Goal: Communication & Community: Answer question/provide support

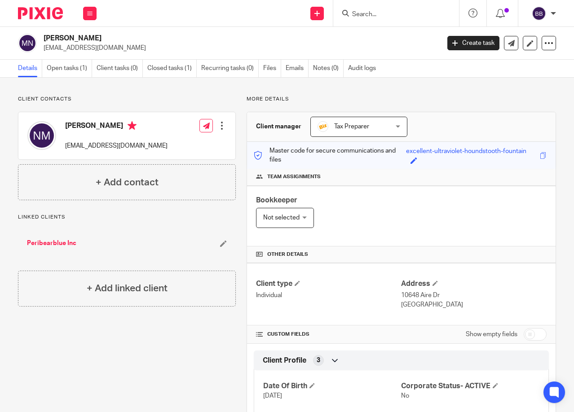
click at [369, 16] on input "Search" at bounding box center [391, 15] width 81 height 8
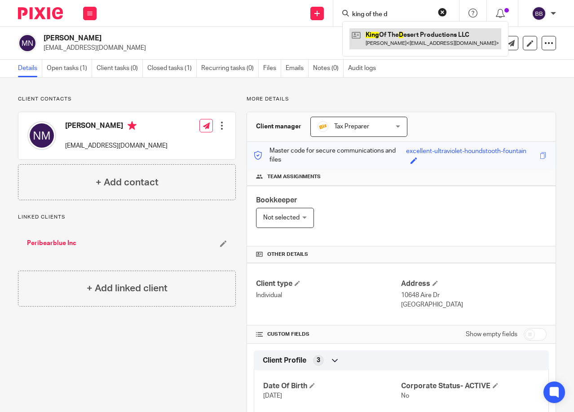
type input "king of the d"
click at [407, 38] on link at bounding box center [425, 38] width 152 height 21
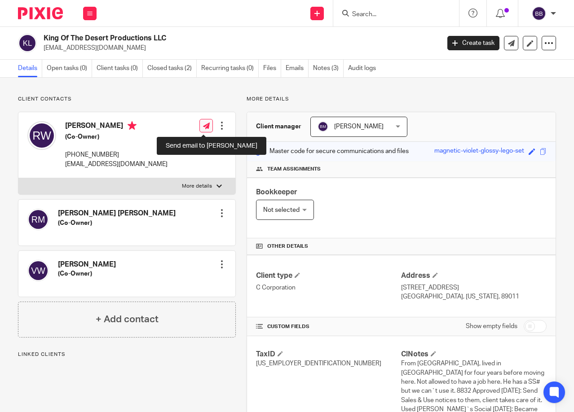
click at [203, 127] on icon at bounding box center [206, 126] width 7 height 7
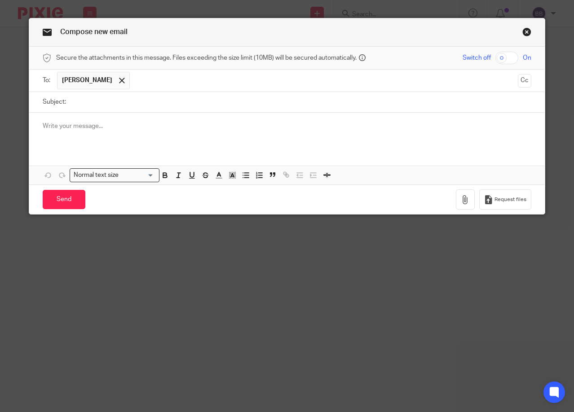
click at [96, 104] on input "Subject:" at bounding box center [301, 102] width 461 height 20
type input "Mail"
click at [60, 128] on p at bounding box center [287, 126] width 489 height 9
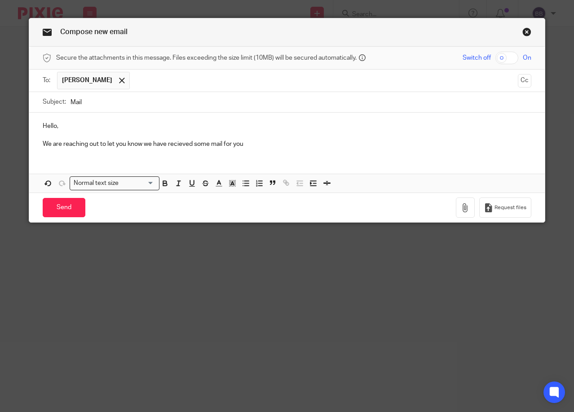
click at [178, 141] on p "We are reaching out to let you know we have recieved some mail for you" at bounding box center [287, 144] width 489 height 9
click at [252, 149] on p "We are reaching out to let you know we have received some mail for you" at bounding box center [287, 144] width 489 height 9
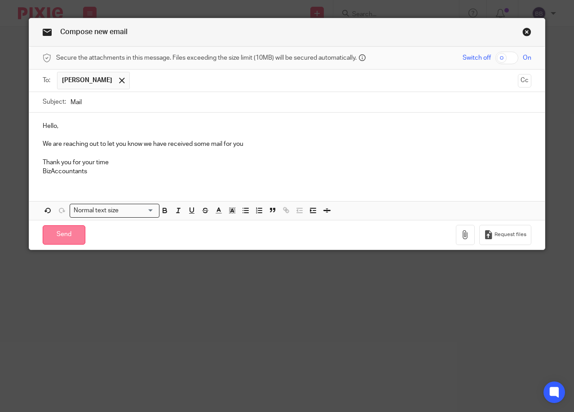
click at [60, 233] on input "Send" at bounding box center [64, 234] width 43 height 19
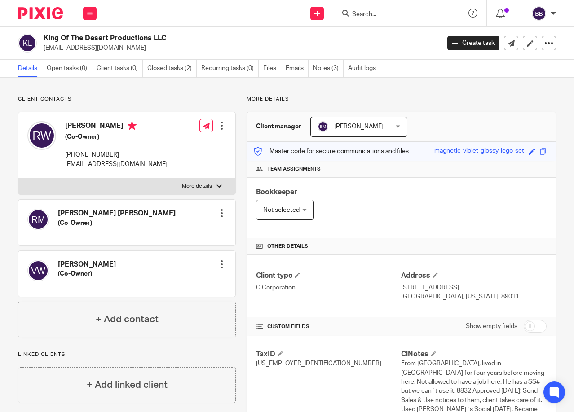
click at [250, 22] on div "Send new email Create task Add client Request signature Get Support Contact Sup…" at bounding box center [340, 13] width 468 height 27
click at [326, 65] on link "Notes (3)" at bounding box center [328, 69] width 31 height 18
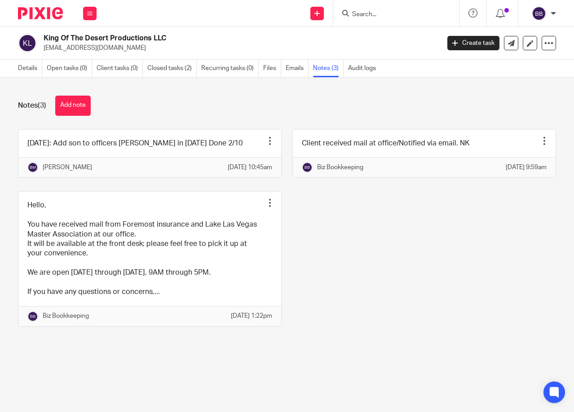
click at [307, 358] on div "Notes (3) Add note 8/13/24: Add son to officers Victor Willems in 2025 Done 2/1…" at bounding box center [287, 218] width 574 height 281
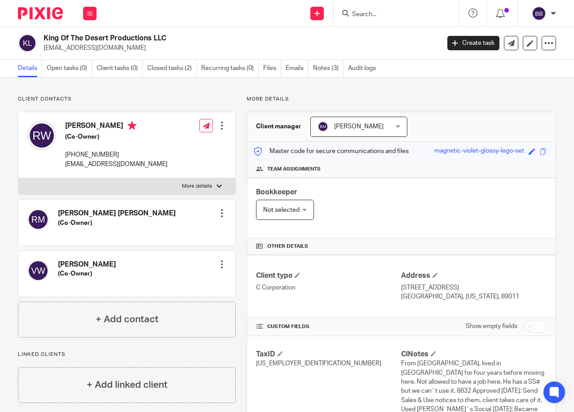
click at [390, 13] on input "Search" at bounding box center [391, 15] width 81 height 8
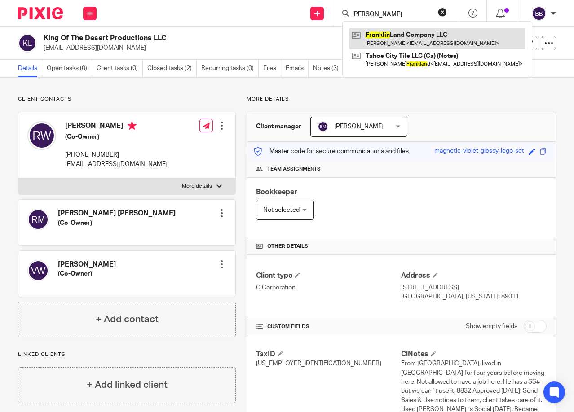
type input "[PERSON_NAME]"
click at [391, 38] on link at bounding box center [437, 38] width 176 height 21
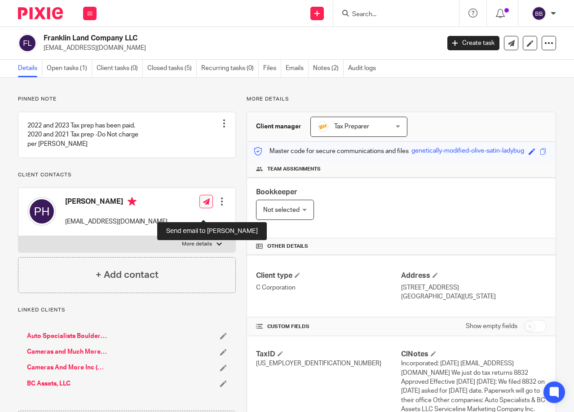
click at [207, 205] on icon at bounding box center [206, 202] width 7 height 7
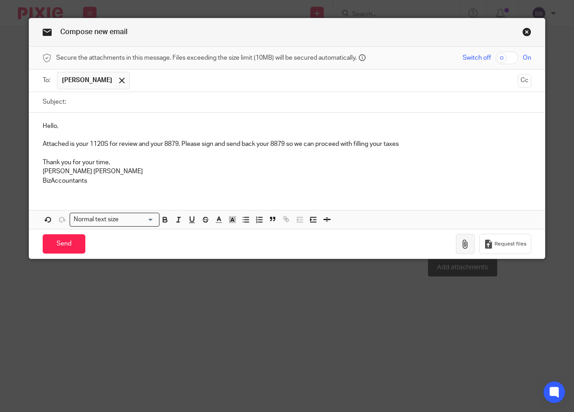
click at [461, 241] on icon "button" at bounding box center [465, 244] width 9 height 9
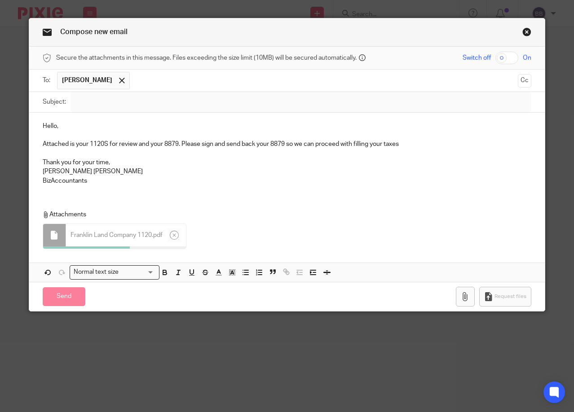
click at [105, 144] on p "Attached is your 1120S for review and your 8879. Please sign and send back your…" at bounding box center [287, 144] width 489 height 9
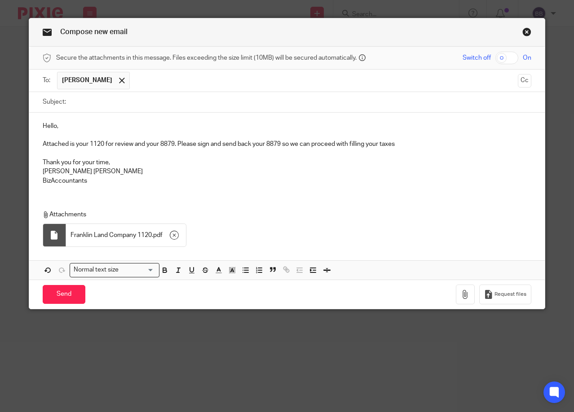
click at [189, 231] on div "Attachments Franklin Land Company 1120 . pdf" at bounding box center [279, 230] width 473 height 41
click at [461, 292] on icon "button" at bounding box center [465, 294] width 9 height 9
click at [63, 294] on input "Send" at bounding box center [64, 294] width 43 height 19
